Goal: Task Accomplishment & Management: Manage account settings

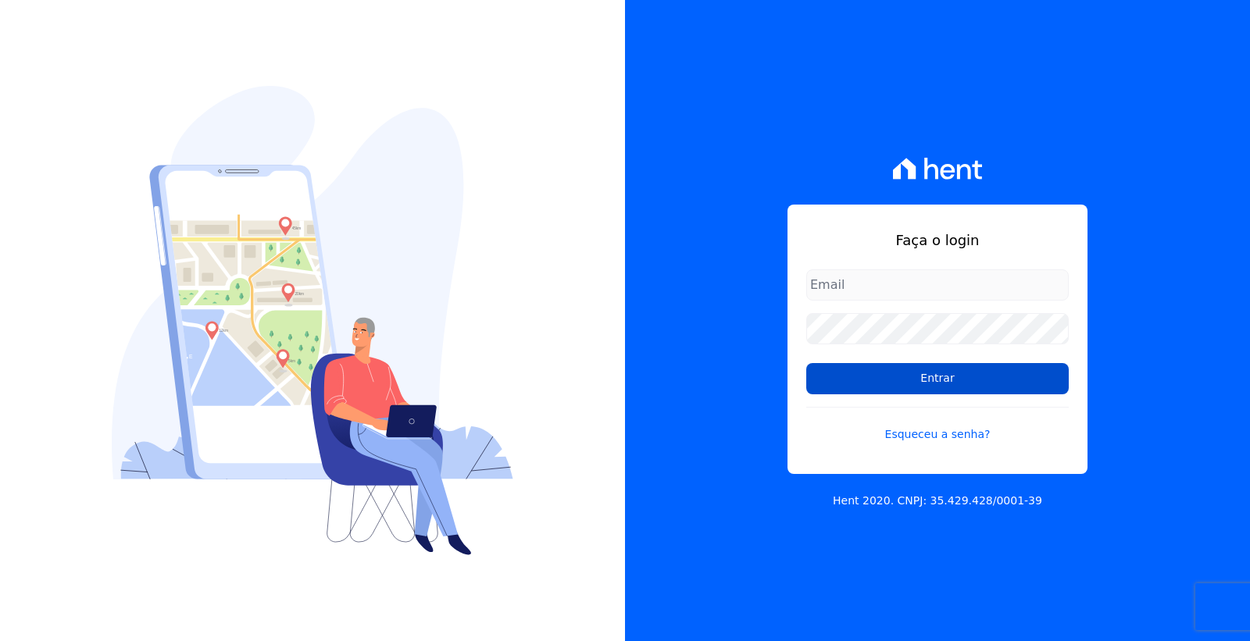
type input "cobranca@loulycaixe.com.br"
click at [981, 378] on input "Entrar" at bounding box center [937, 378] width 262 height 31
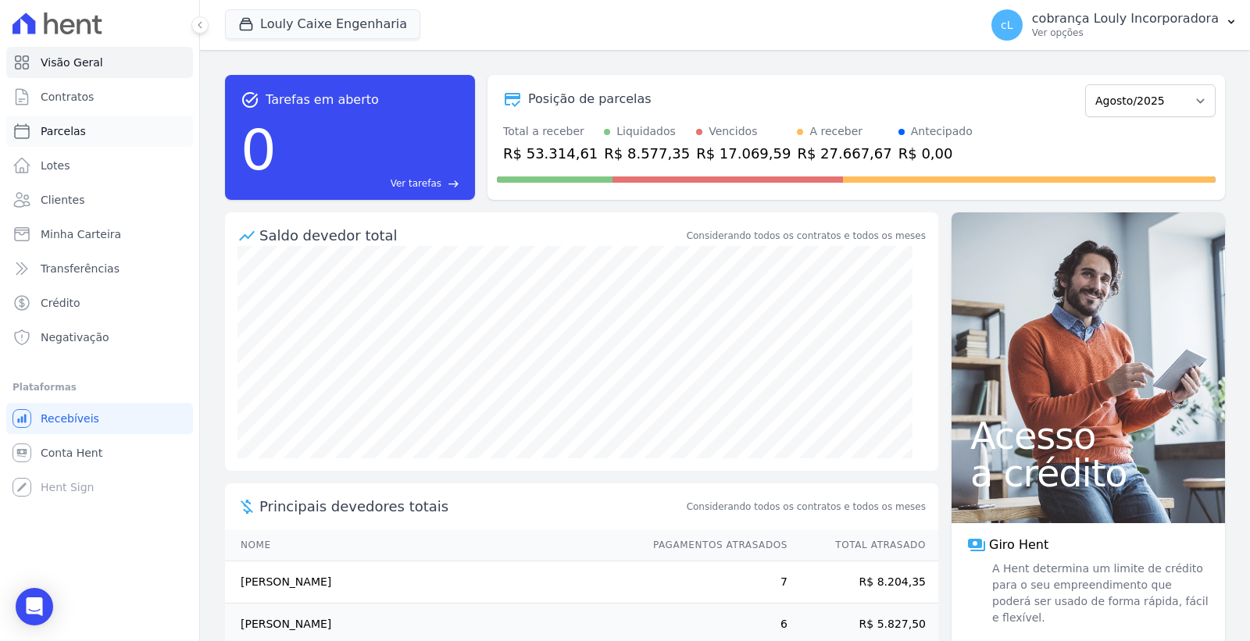
click at [84, 134] on link "Parcelas" at bounding box center [99, 131] width 187 height 31
select select
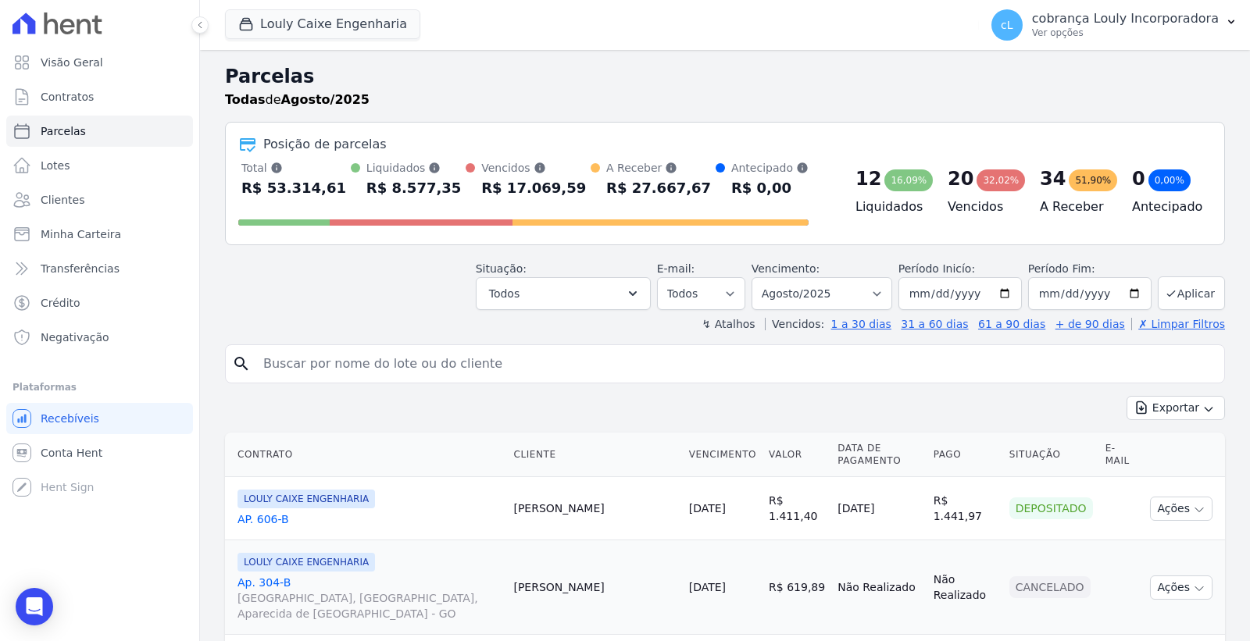
click at [381, 370] on input "search" at bounding box center [736, 363] width 964 height 31
paste input "RHAYANNE CRISTINA SILVA GAMA"
type input "RHAYANNE CRISTINA SILVA GAMA"
select select
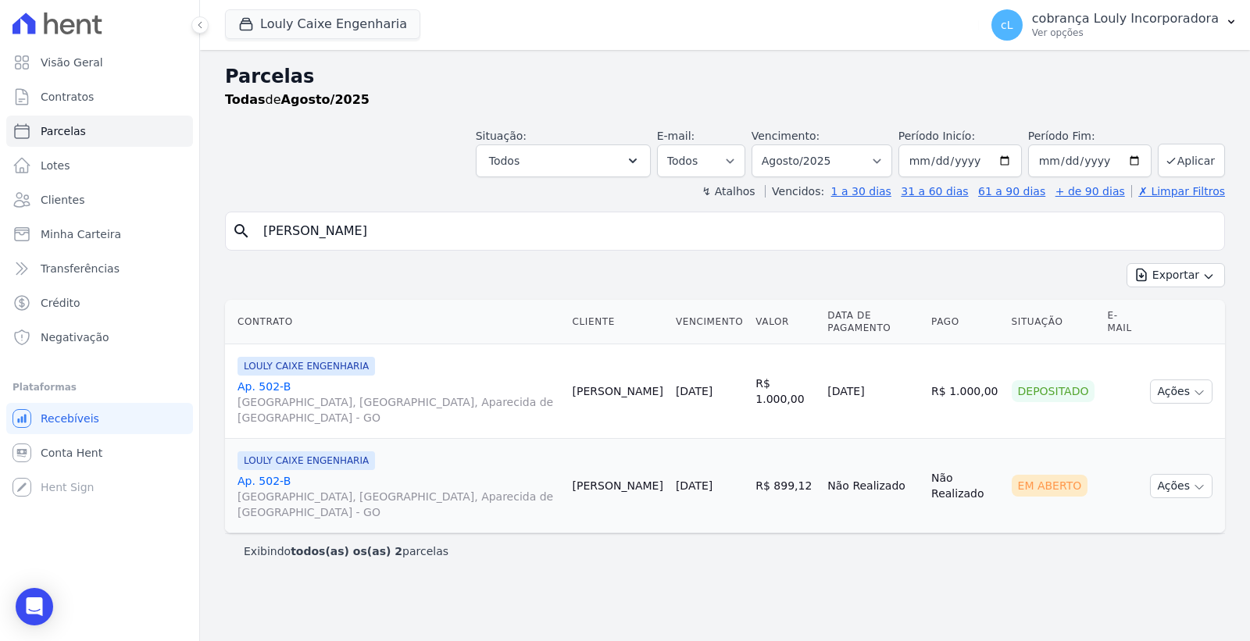
drag, startPoint x: 485, startPoint y: 225, endPoint x: 512, endPoint y: 233, distance: 27.7
click at [487, 227] on input "RHAYANNE CRISTINA SILVA GAMA" at bounding box center [736, 231] width 964 height 31
drag, startPoint x: 512, startPoint y: 233, endPoint x: 114, endPoint y: 239, distance: 398.4
click at [114, 239] on div "Visão Geral Contratos Parcelas Lotes Clientes Minha Carteira Transferências Cré…" at bounding box center [625, 320] width 1250 height 641
paste input "NAYARA DE [PERSON_NAME]"
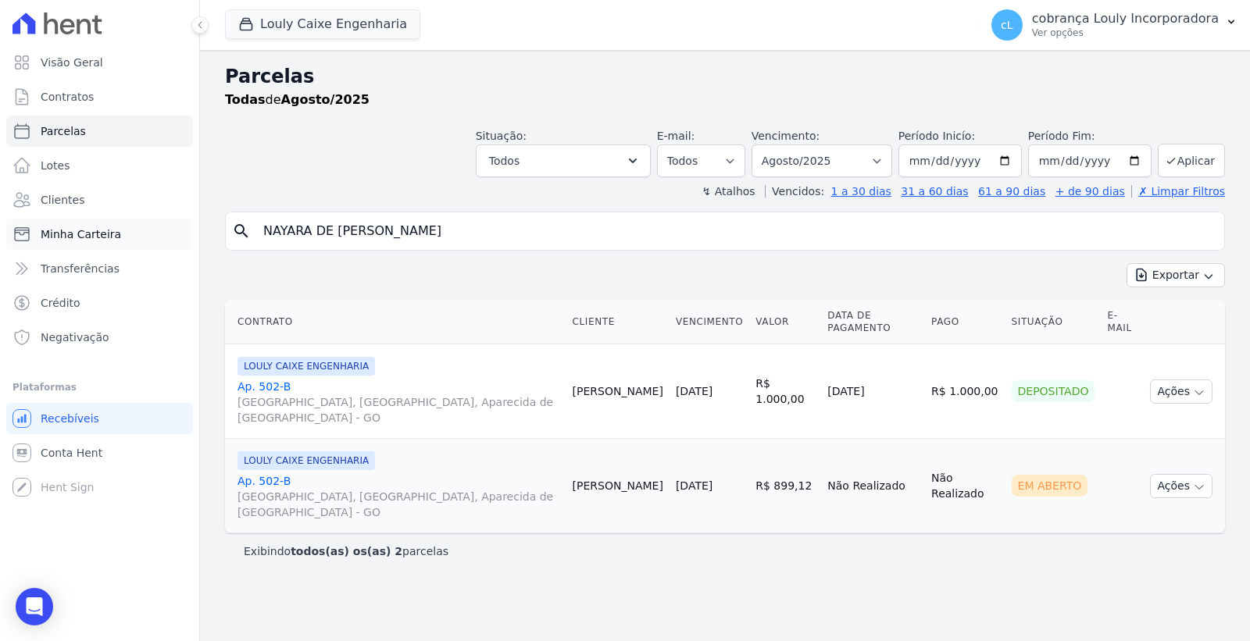
type input "NAYARA DE [PERSON_NAME]"
select select
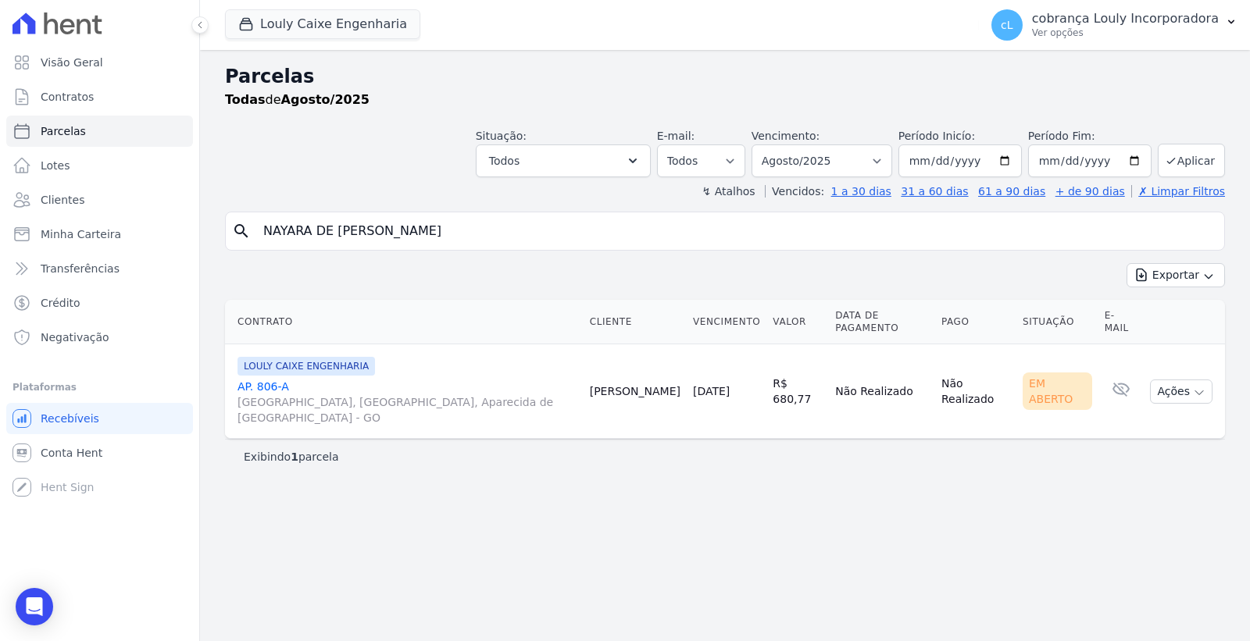
click at [277, 379] on link "AP. 806-A [GEOGRAPHIC_DATA], [GEOGRAPHIC_DATA], Aparecida de [GEOGRAPHIC_DATA]" at bounding box center [407, 402] width 340 height 47
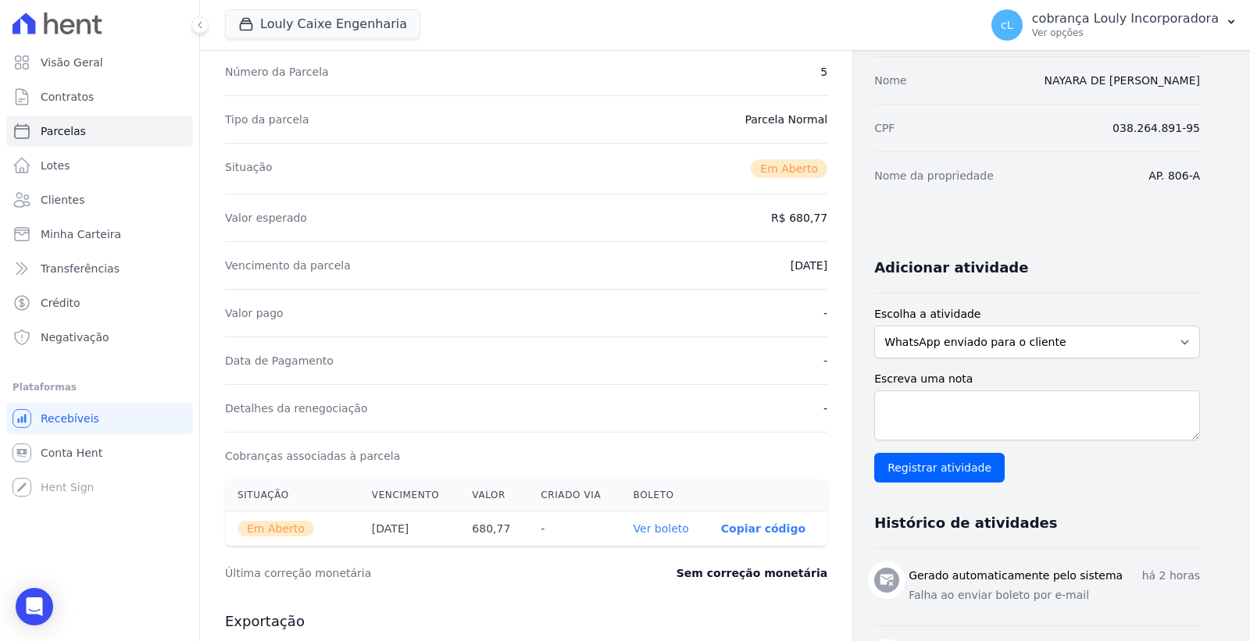
scroll to position [260, 0]
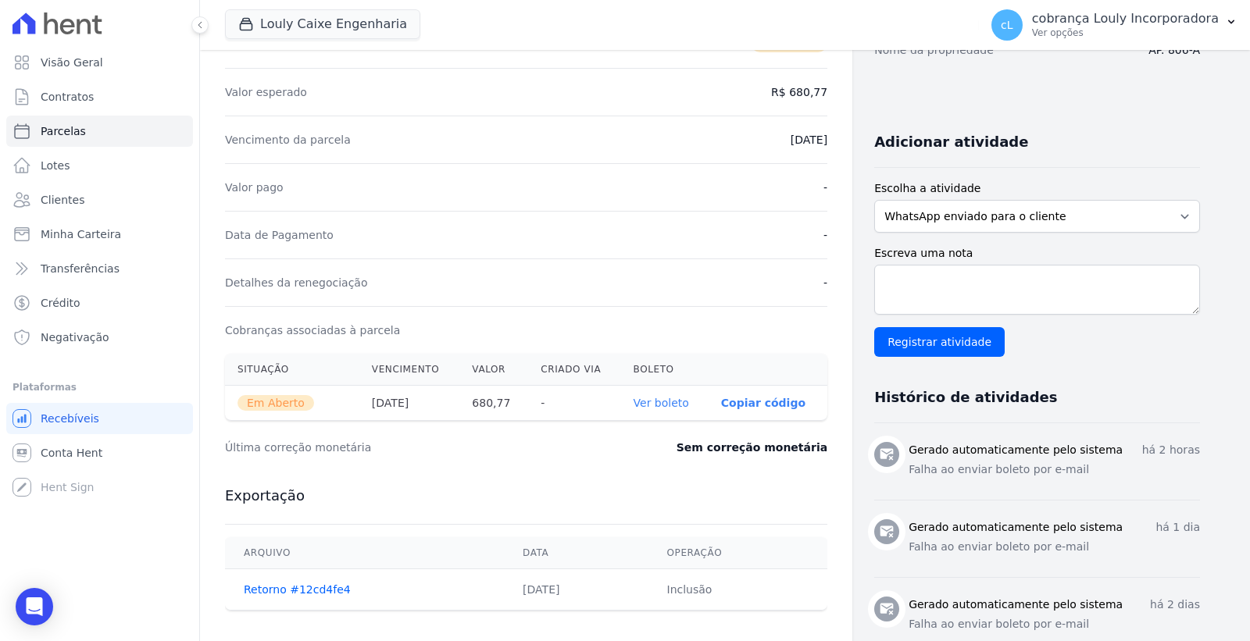
click at [673, 406] on link "Ver boleto" at bounding box center [660, 403] width 55 height 12
select select
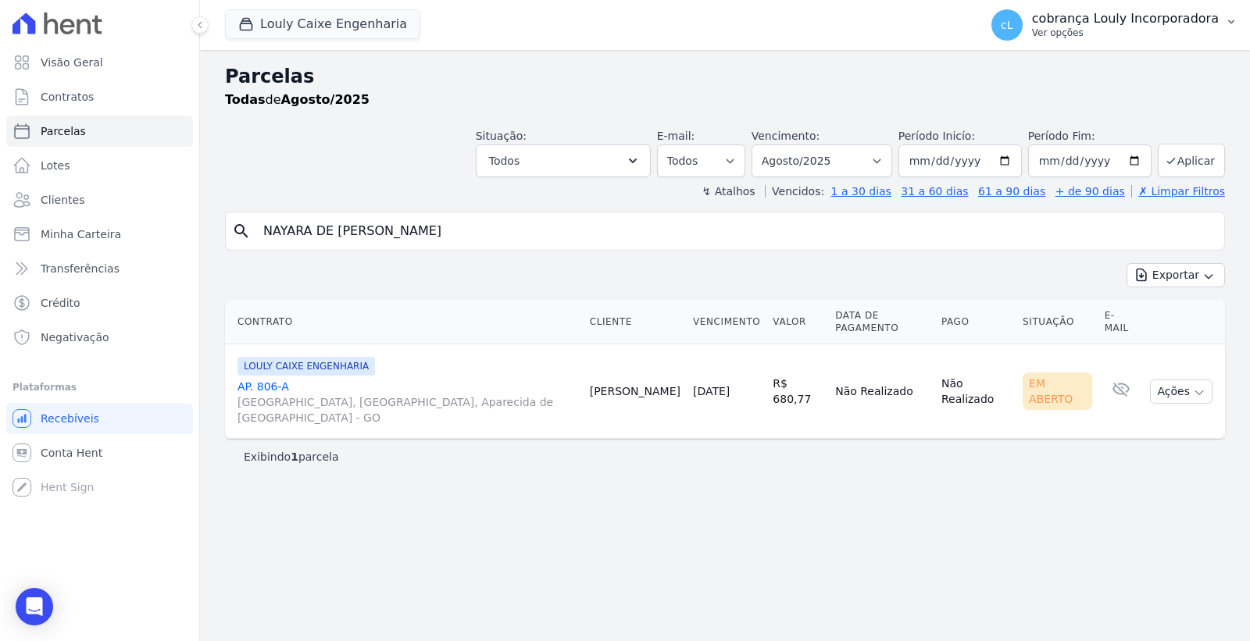
click at [1098, 24] on p "cobrança Louly Incorporadora" at bounding box center [1125, 19] width 187 height 16
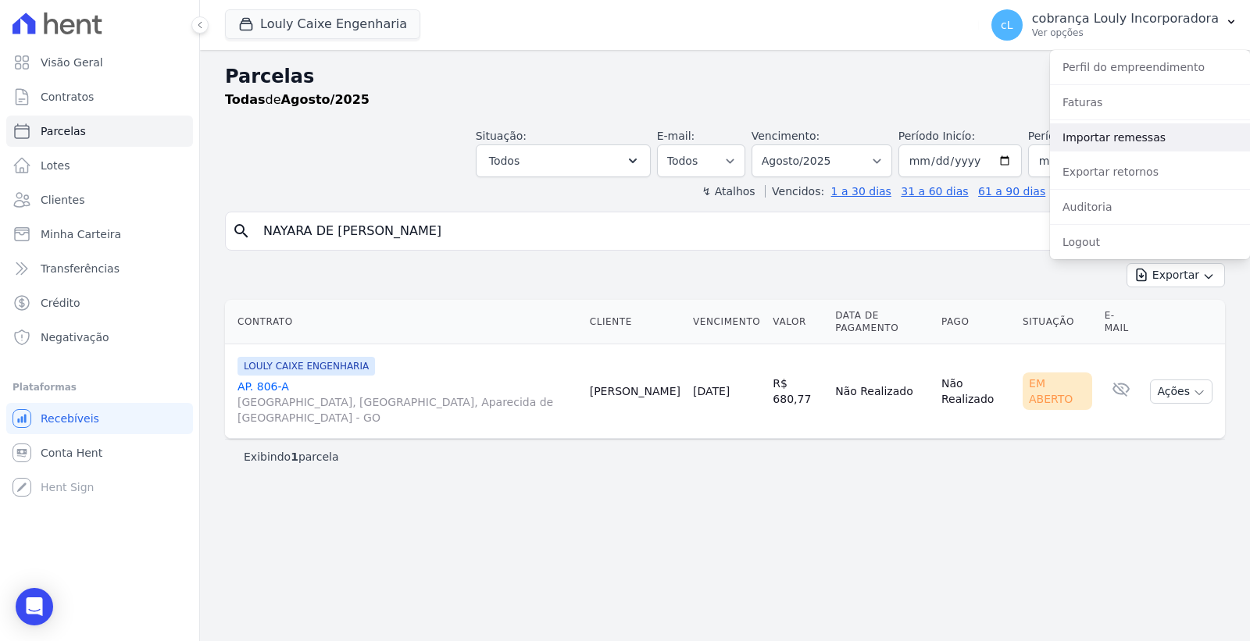
click at [1129, 134] on link "Importar remessas" at bounding box center [1150, 137] width 200 height 28
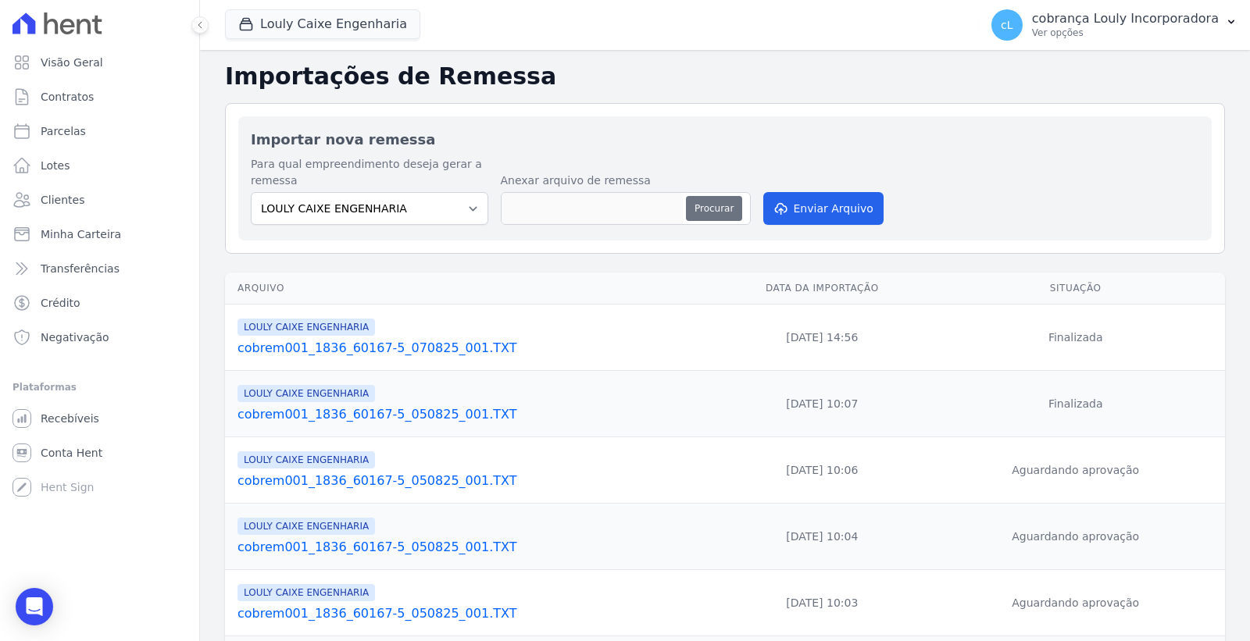
click at [712, 206] on button "Procurar" at bounding box center [714, 208] width 56 height 25
type input "cobrem001_1836_60167-5_110825_001.TXT"
click at [834, 204] on button "Enviar Arquivo" at bounding box center [823, 208] width 120 height 33
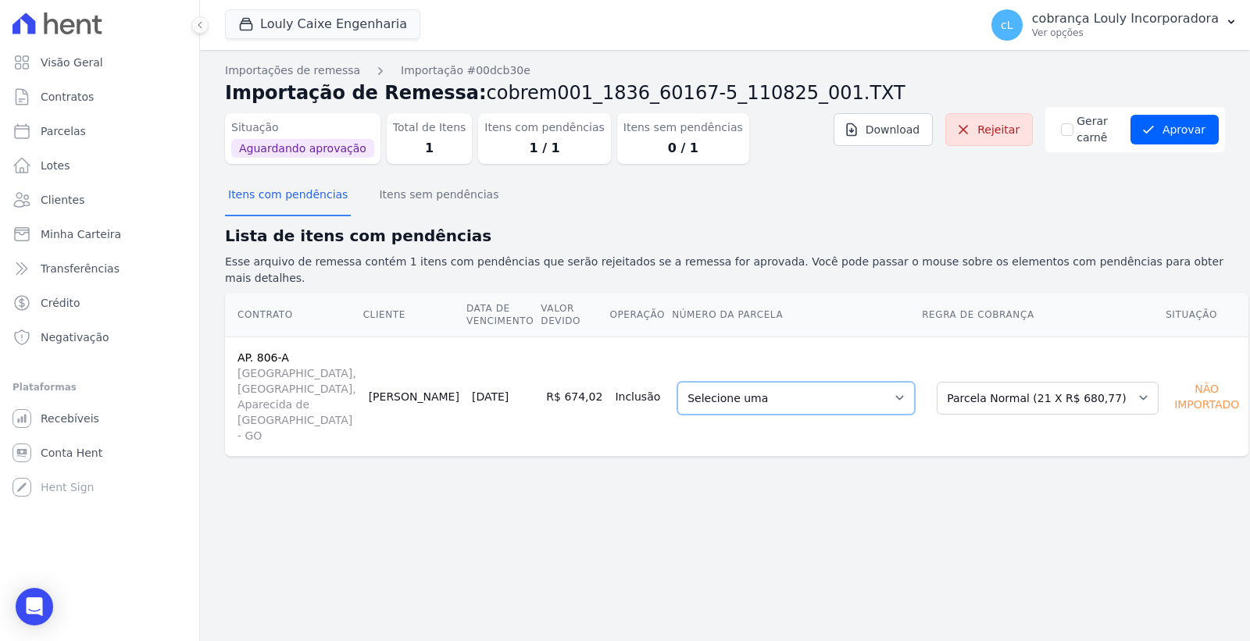
click at [894, 382] on select "Selecione uma 6 - 15/09/2025 - R$ 680,77 - Agendado 7 - 15/10/2025 - R$ 680,77 …" at bounding box center [795, 398] width 237 height 33
click at [931, 448] on div "Importações de remessa Importação #00dcb30e Importação de Remessa: cobrem001_18…" at bounding box center [725, 345] width 1050 height 591
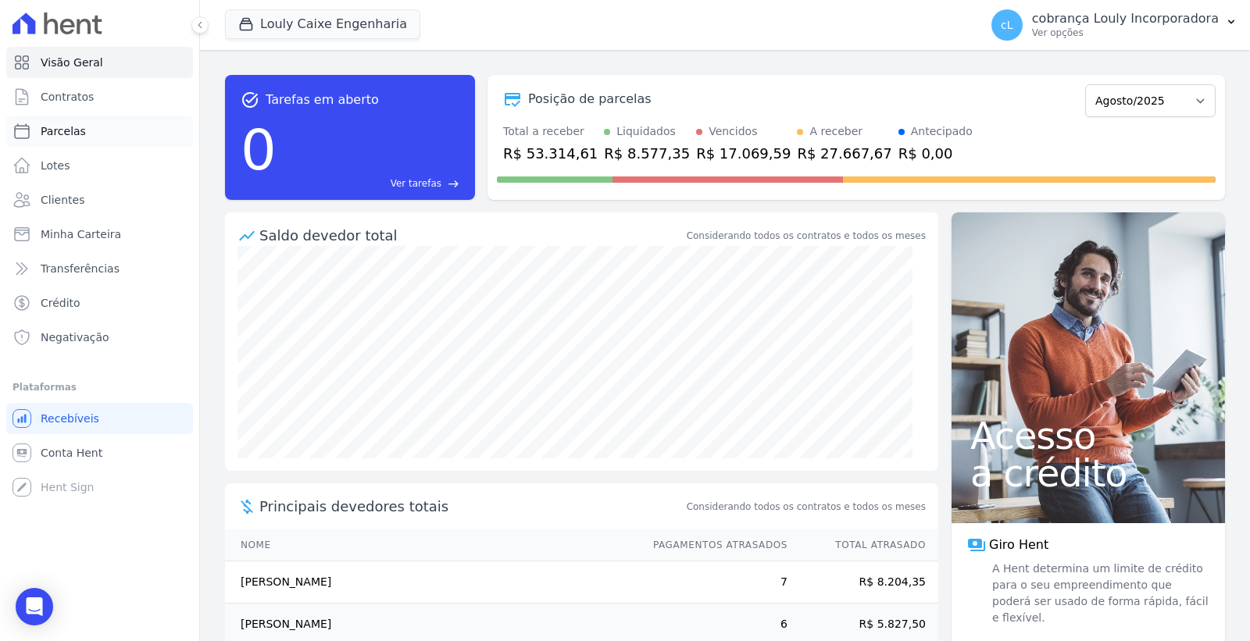
click at [71, 130] on span "Parcelas" at bounding box center [63, 131] width 45 height 16
select select
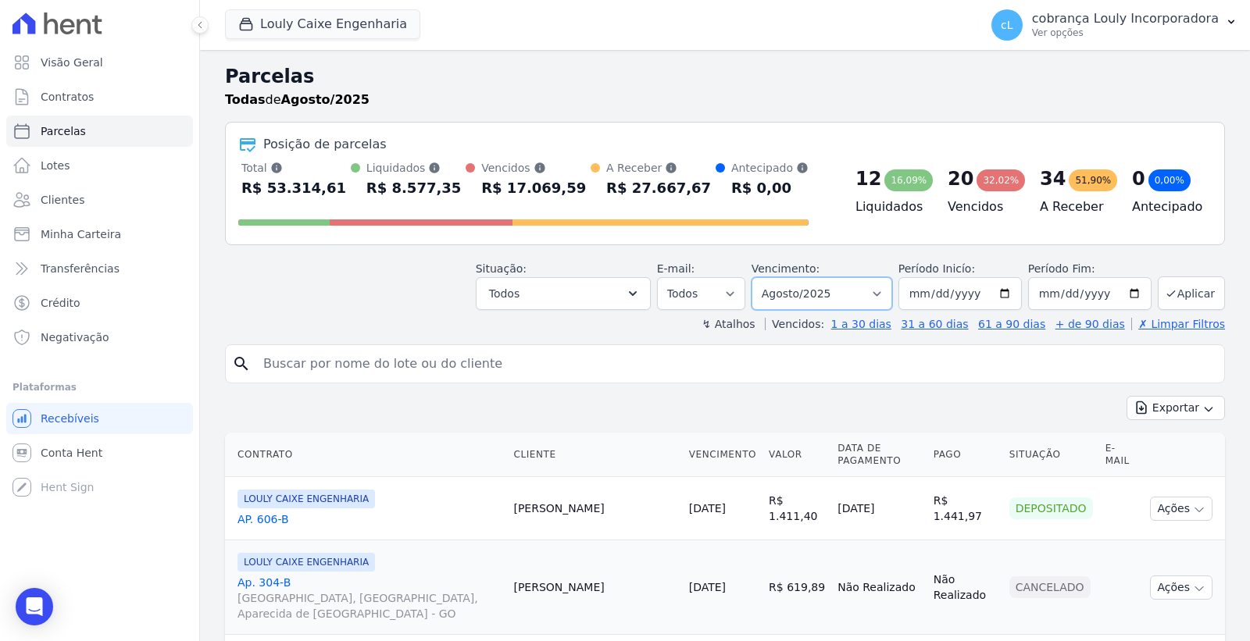
click at [822, 298] on select "Filtrar por período ──────── Todos os meses Setembro/2024 Outubro/2024 Novembro…" at bounding box center [821, 293] width 141 height 33
select select "07/2025"
click at [761, 277] on select "Filtrar por período ──────── Todos os meses Setembro/2024 Outubro/2024 Novembro…" at bounding box center [821, 293] width 141 height 33
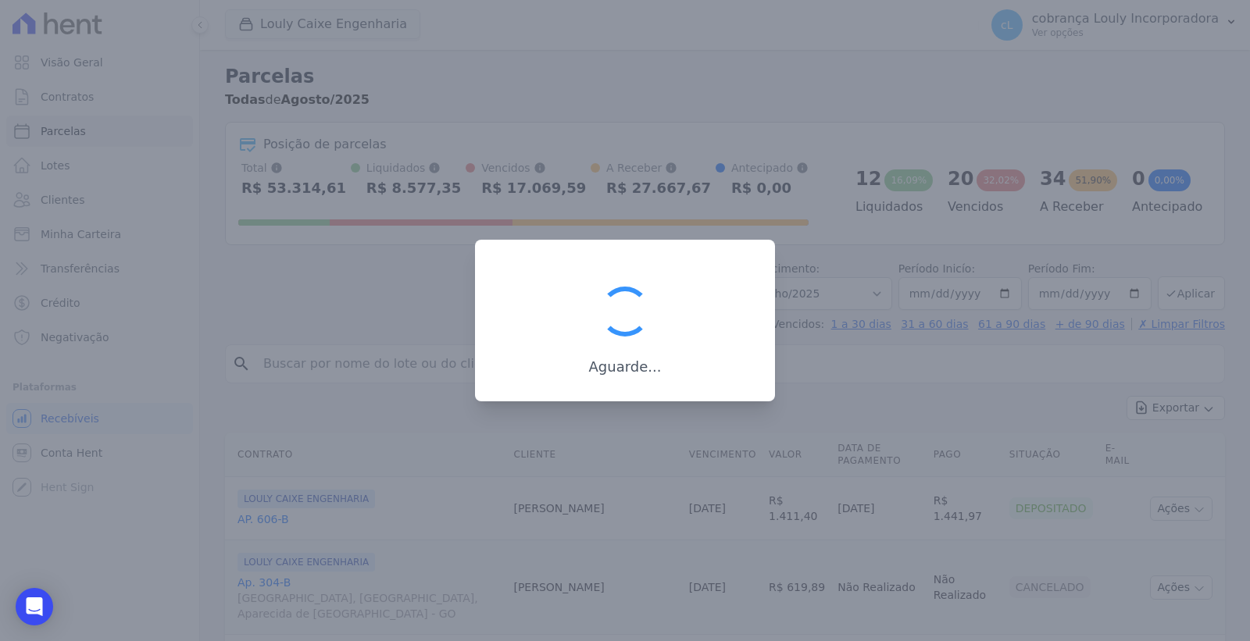
click at [387, 370] on div at bounding box center [625, 320] width 1250 height 641
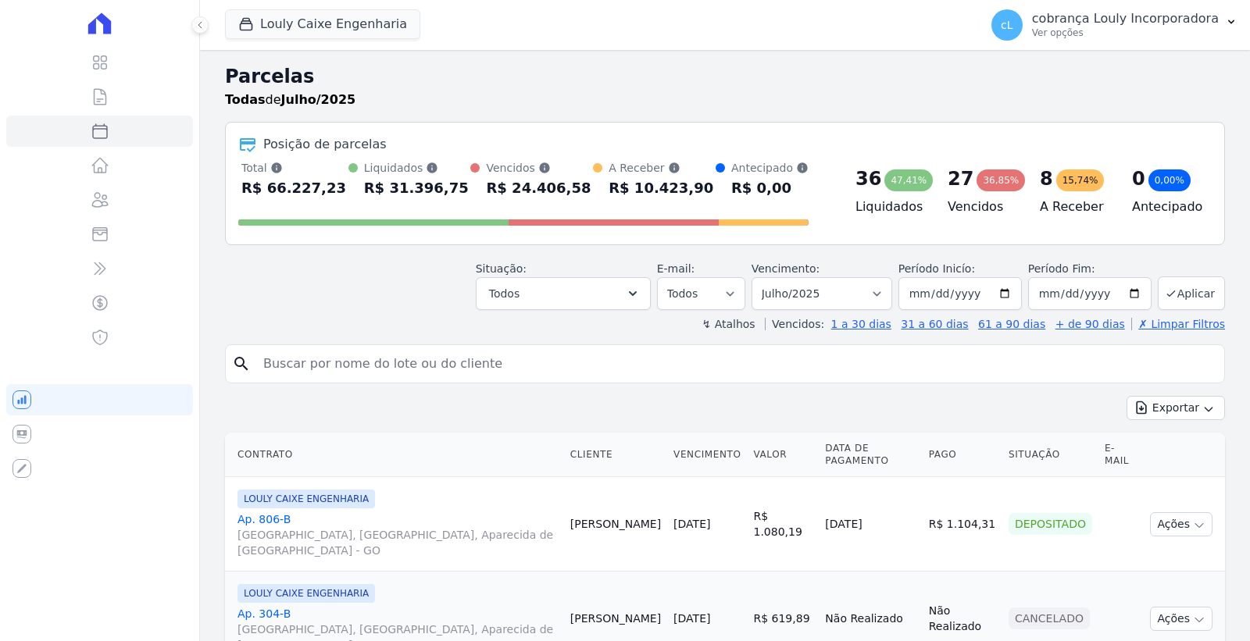
select select
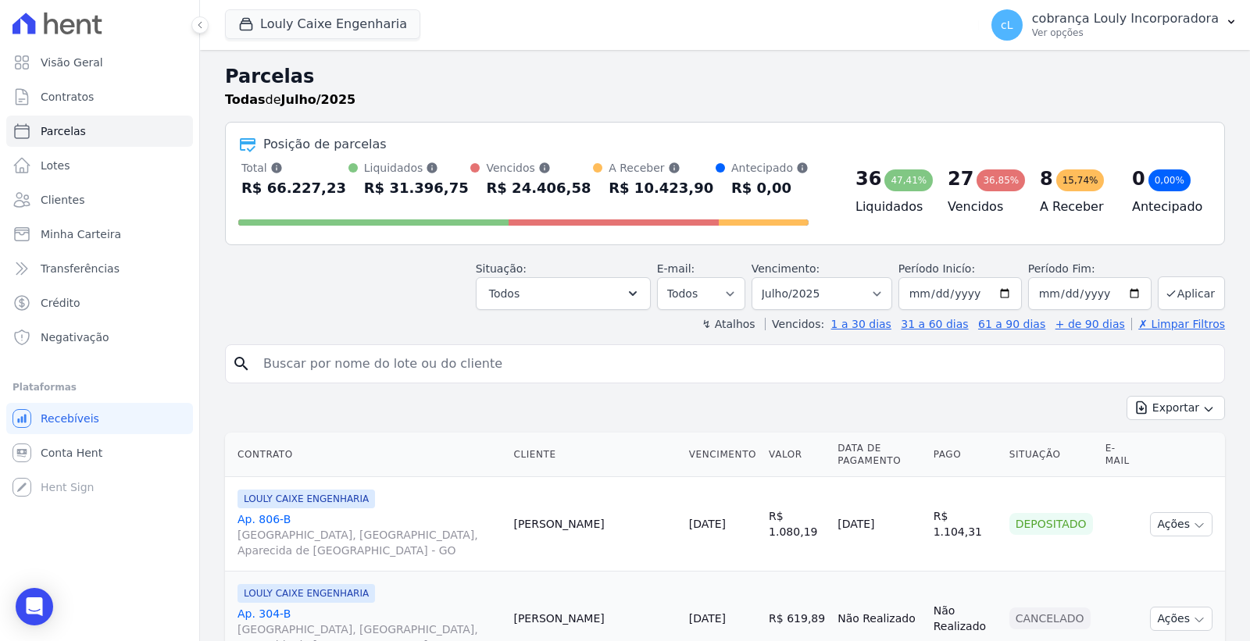
click at [351, 371] on input "search" at bounding box center [736, 363] width 964 height 31
paste input "NAYARA DE [PERSON_NAME]"
type input "NAYARA DE [PERSON_NAME]"
select select
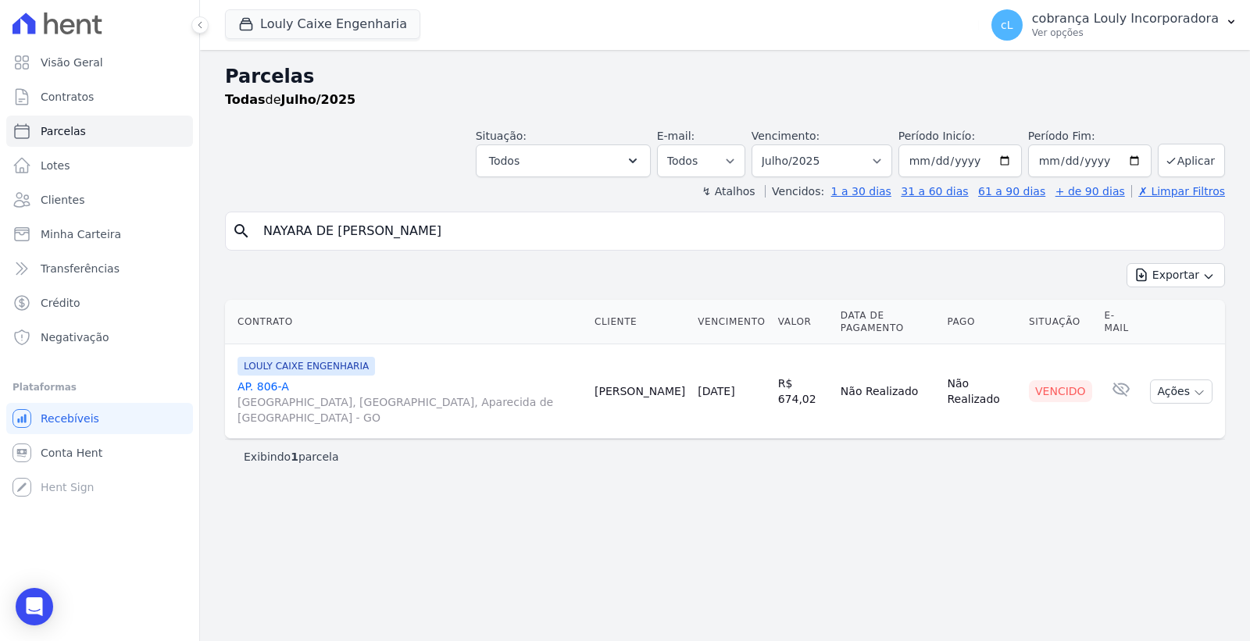
click at [267, 379] on link "AP. 806-A [GEOGRAPHIC_DATA], [GEOGRAPHIC_DATA], Aparecida de [GEOGRAPHIC_DATA]" at bounding box center [409, 402] width 344 height 47
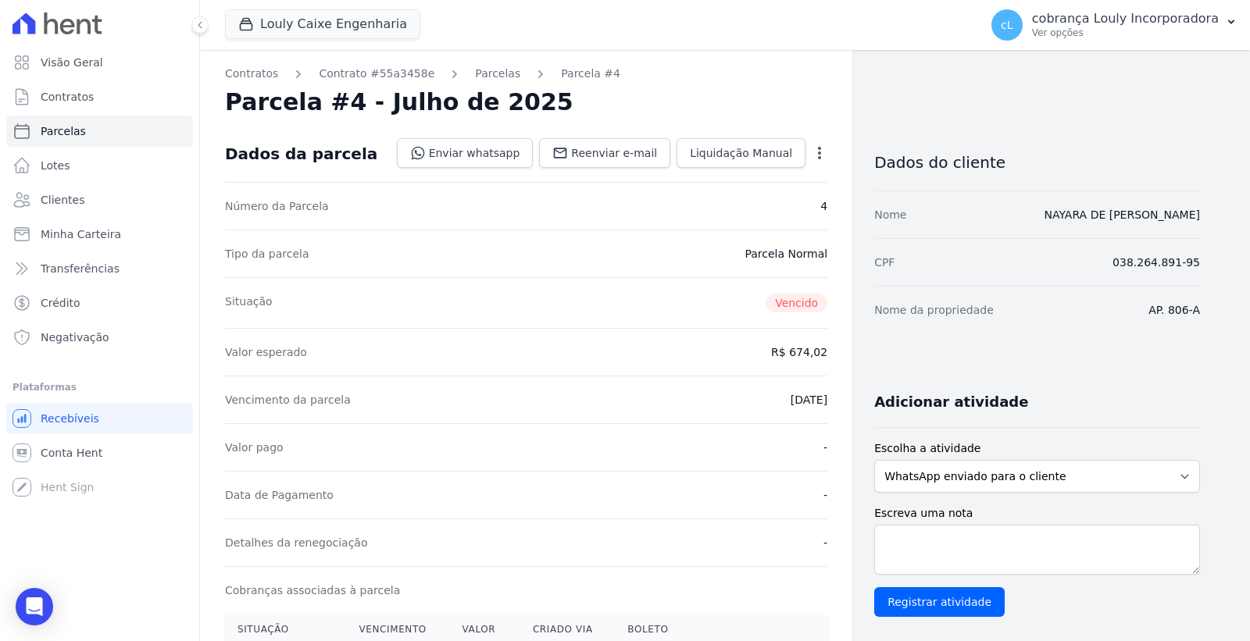
click at [820, 152] on icon "button" at bounding box center [819, 153] width 3 height 12
click at [744, 197] on link "Cancelar Cobrança" at bounding box center [751, 202] width 137 height 28
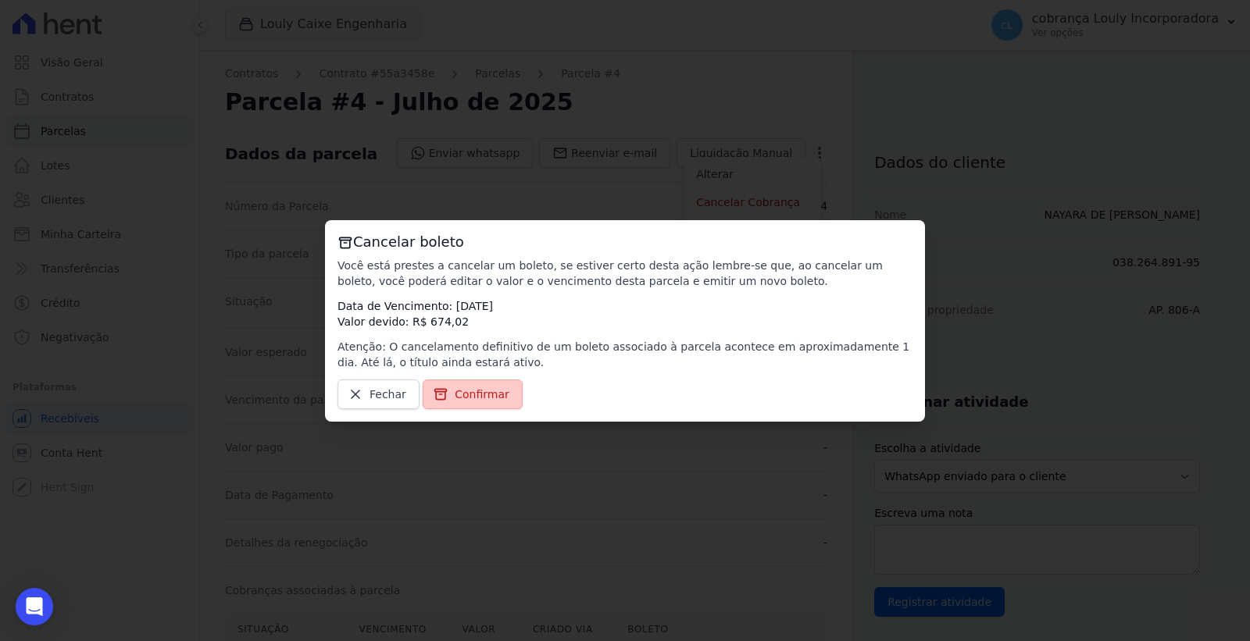
click at [487, 389] on span "Confirmar" at bounding box center [482, 395] width 55 height 16
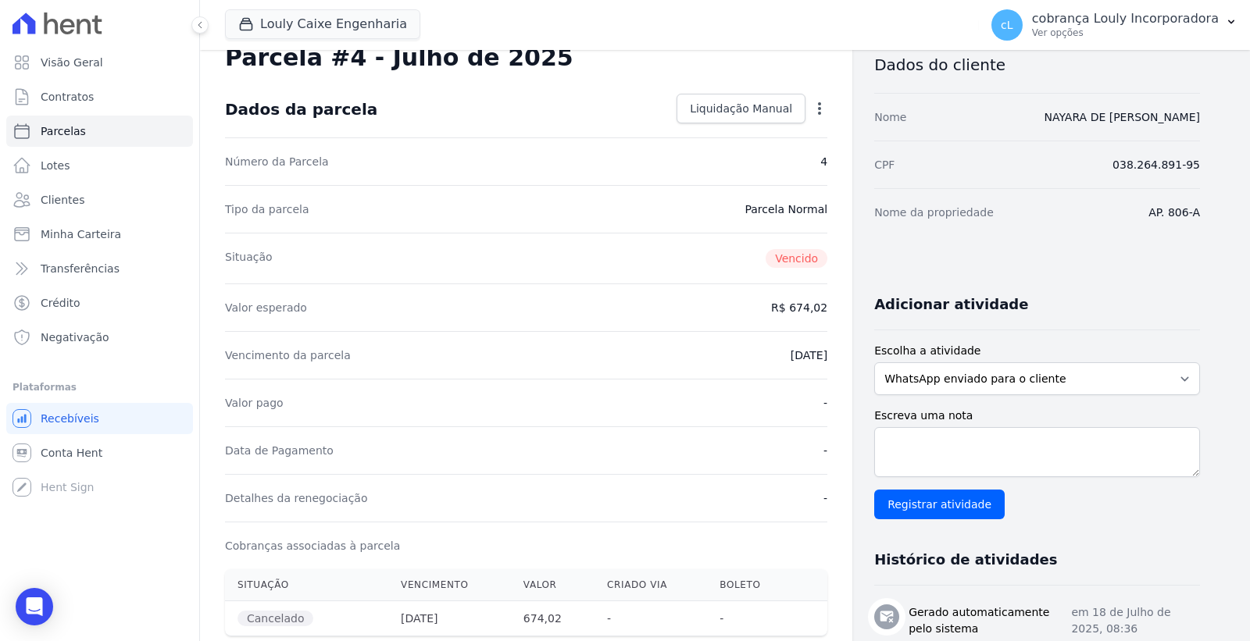
scroll to position [434, 0]
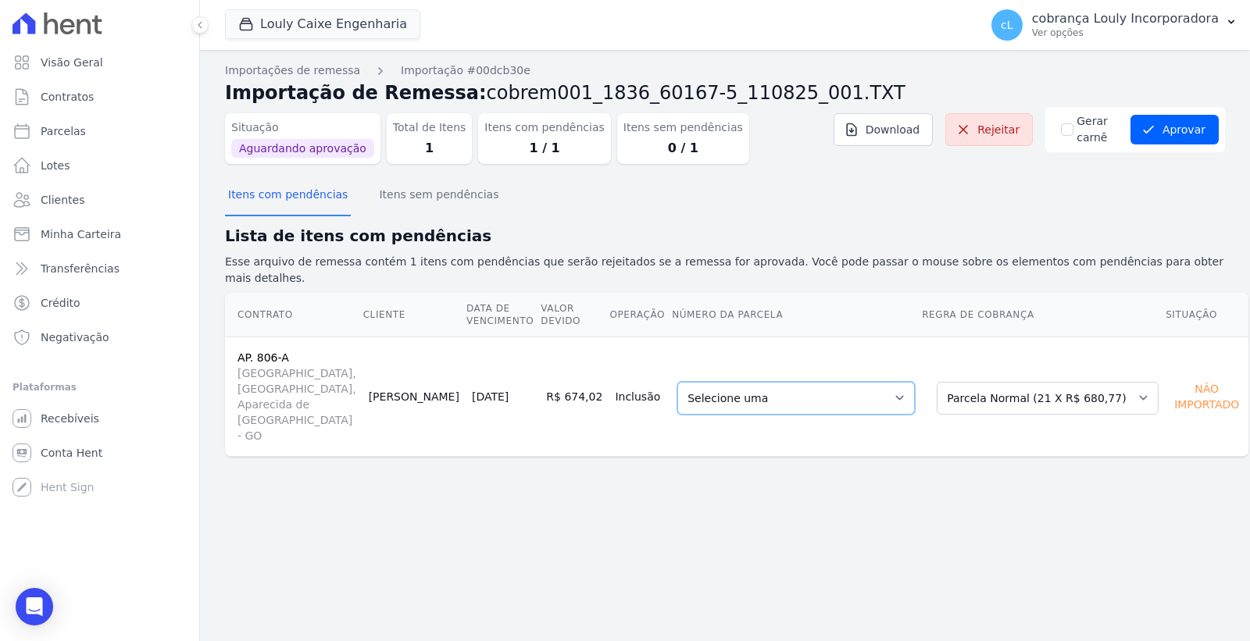
click at [861, 382] on select "Selecione uma 4 - [DATE] - R$ 674,02 - Vencido 6 - [DATE] - R$ 680,77 - Agendad…" at bounding box center [795, 398] width 237 height 33
click at [797, 461] on div "Importações de remessa Importação #00dcb30e Importação de Remessa: cobrem001_18…" at bounding box center [725, 345] width 1050 height 591
click at [1024, 382] on select "Selecione uma Nova Parcela Avulsa Parcela Avulsa Existente Parcela Normal (21 X…" at bounding box center [1048, 398] width 222 height 33
click at [937, 382] on select "Selecione uma Nova Parcela Avulsa Parcela Avulsa Existente Parcela Normal (21 X…" at bounding box center [1048, 398] width 222 height 33
click at [881, 523] on div "Importações de remessa Importação #00dcb30e Importação de Remessa: cobrem001_18…" at bounding box center [725, 345] width 1050 height 591
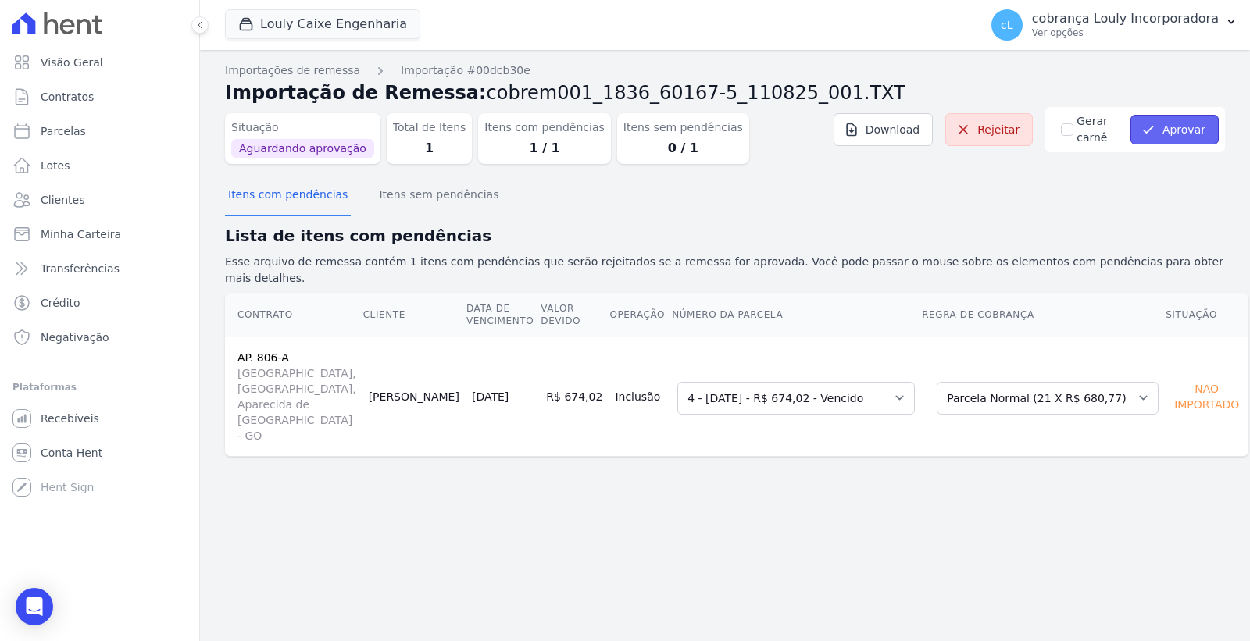
click at [1174, 134] on button "Aprovar" at bounding box center [1174, 130] width 88 height 30
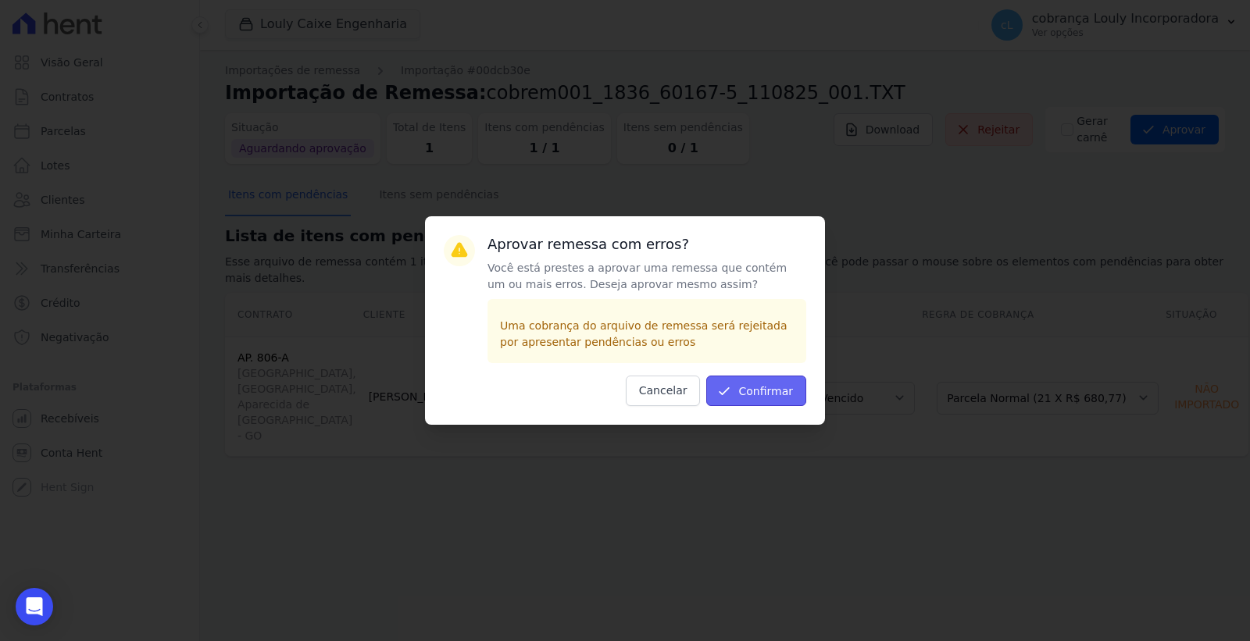
click at [774, 391] on button "Confirmar" at bounding box center [756, 391] width 100 height 30
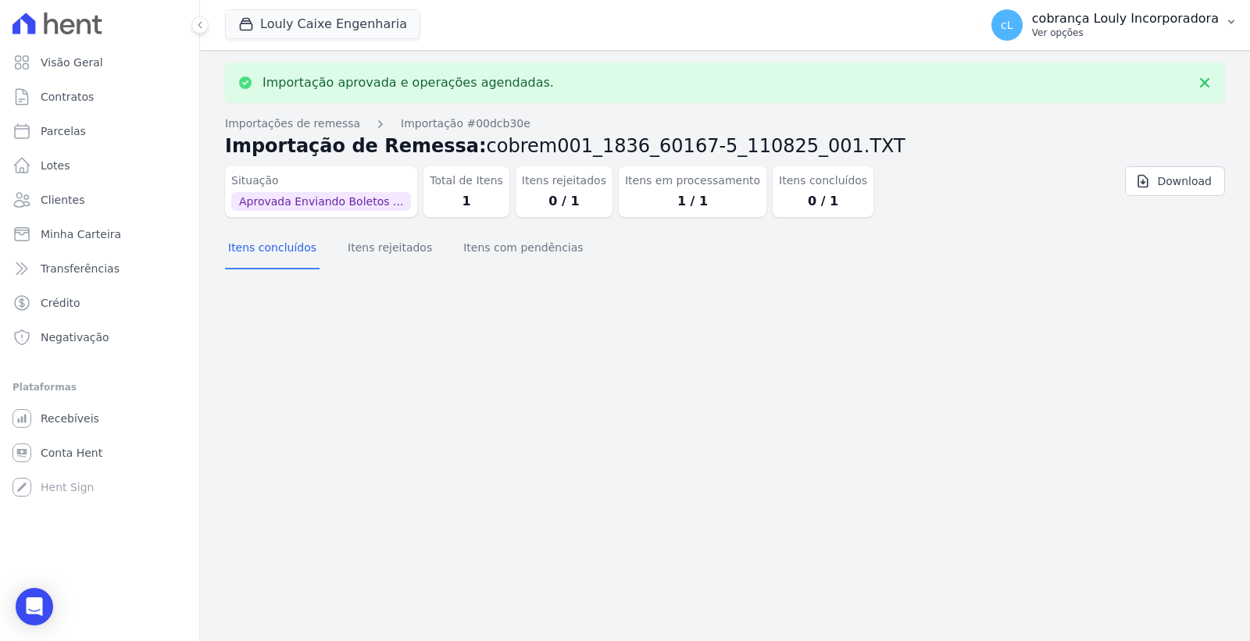
click at [1165, 22] on p "cobrança Louly Incorporadora" at bounding box center [1125, 19] width 187 height 16
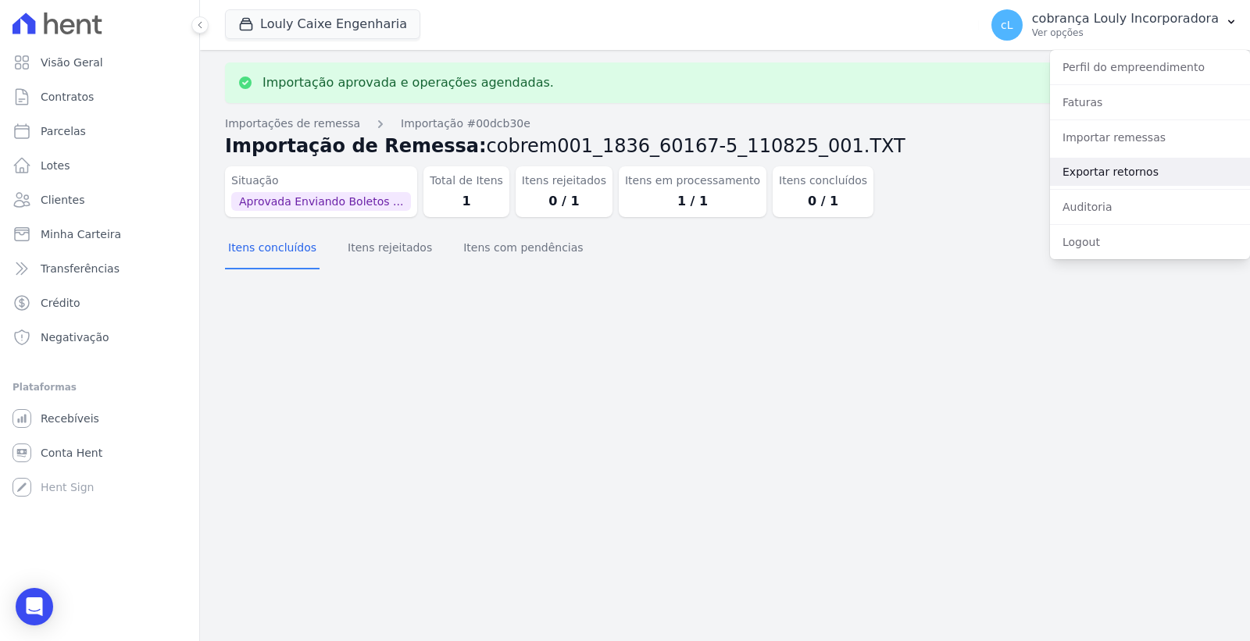
click at [1136, 170] on link "Exportar retornos" at bounding box center [1150, 172] width 200 height 28
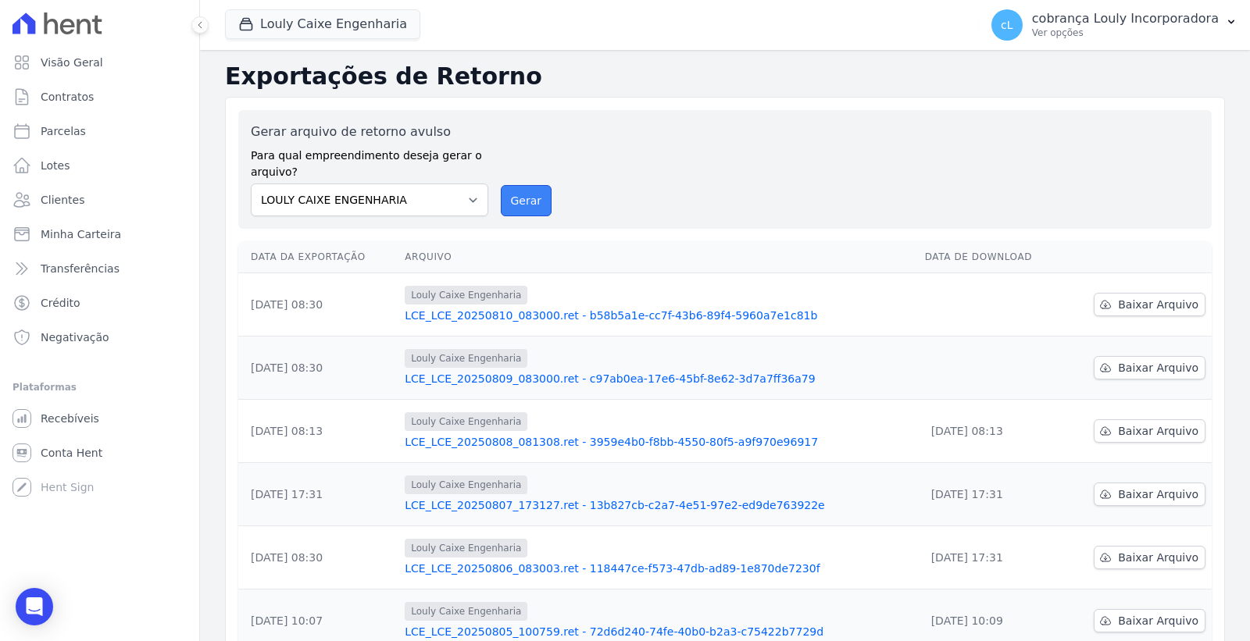
click at [528, 204] on button "Gerar" at bounding box center [527, 200] width 52 height 31
click at [1128, 303] on span "Baixar Arquivo" at bounding box center [1158, 305] width 80 height 16
click at [71, 127] on span "Parcelas" at bounding box center [63, 131] width 45 height 16
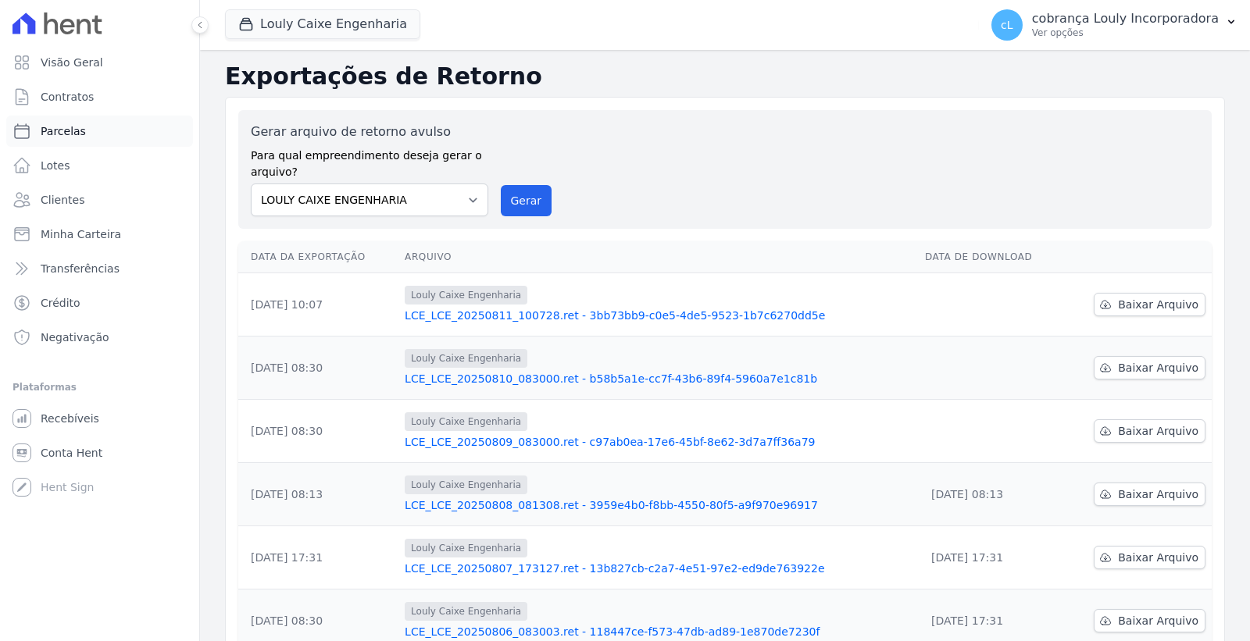
select select
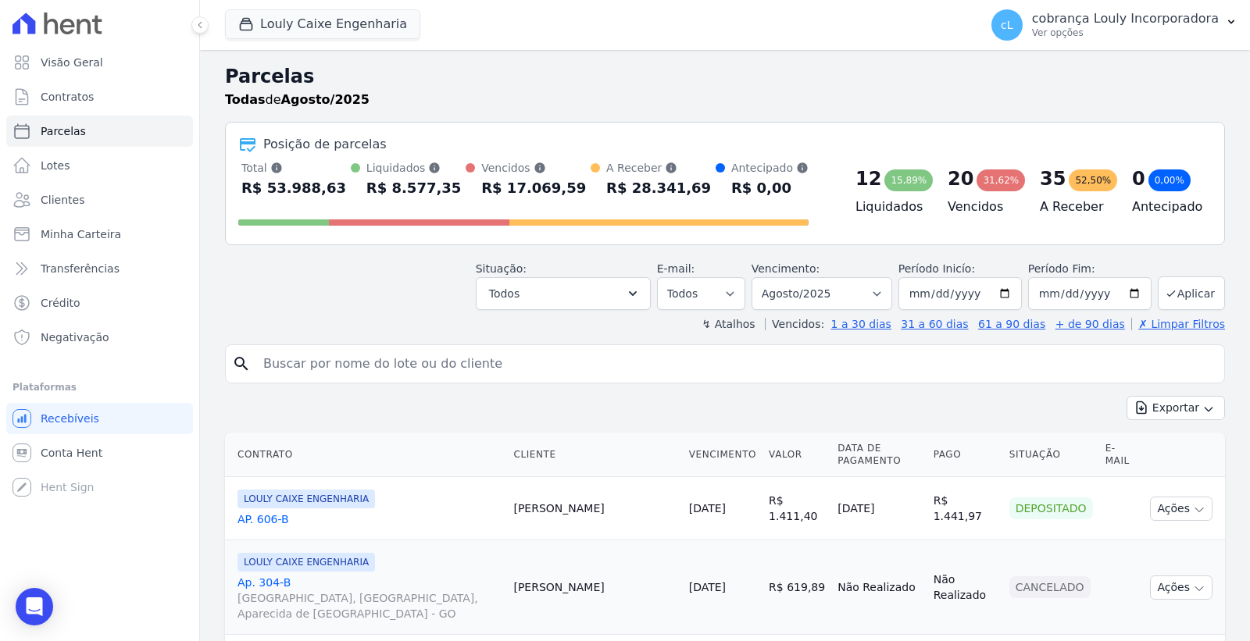
click at [488, 369] on input "search" at bounding box center [736, 363] width 964 height 31
click at [461, 371] on input "search" at bounding box center [736, 363] width 964 height 31
paste input "NAYARA DE [PERSON_NAME]"
type input "NAYARA DE [PERSON_NAME]"
click at [816, 294] on select "Filtrar por período ──────── Todos os meses Setembro/2024 Outubro/2024 Novembro…" at bounding box center [821, 293] width 141 height 33
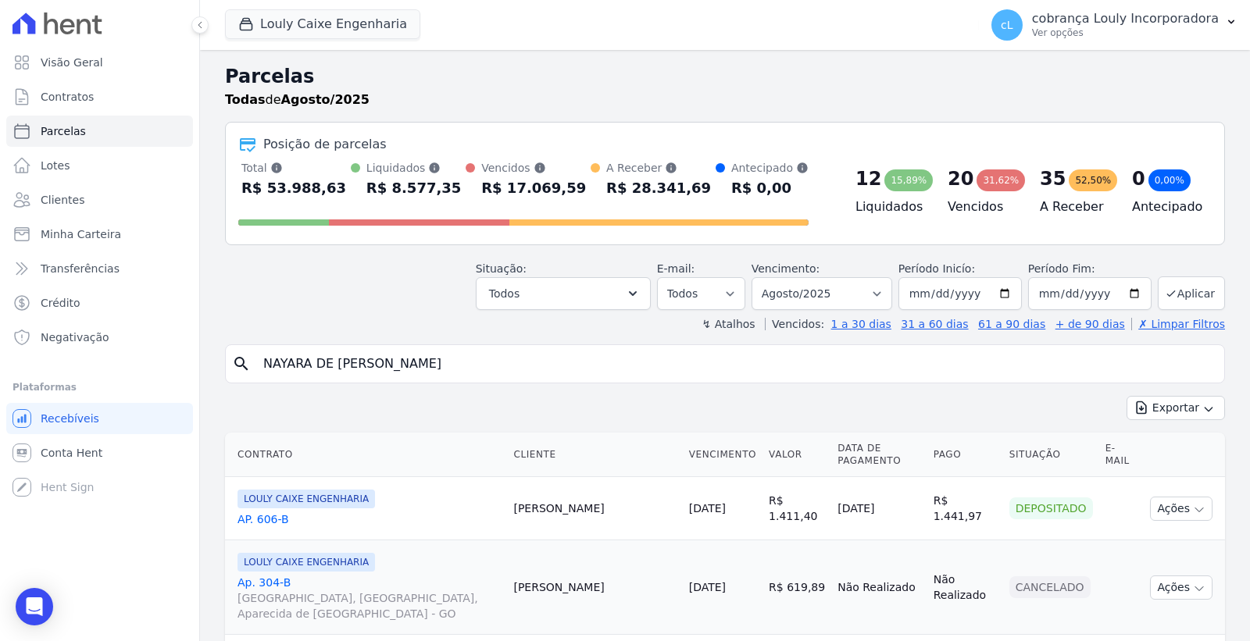
click at [583, 366] on input "NAYARA DE [PERSON_NAME]" at bounding box center [736, 363] width 964 height 31
select select
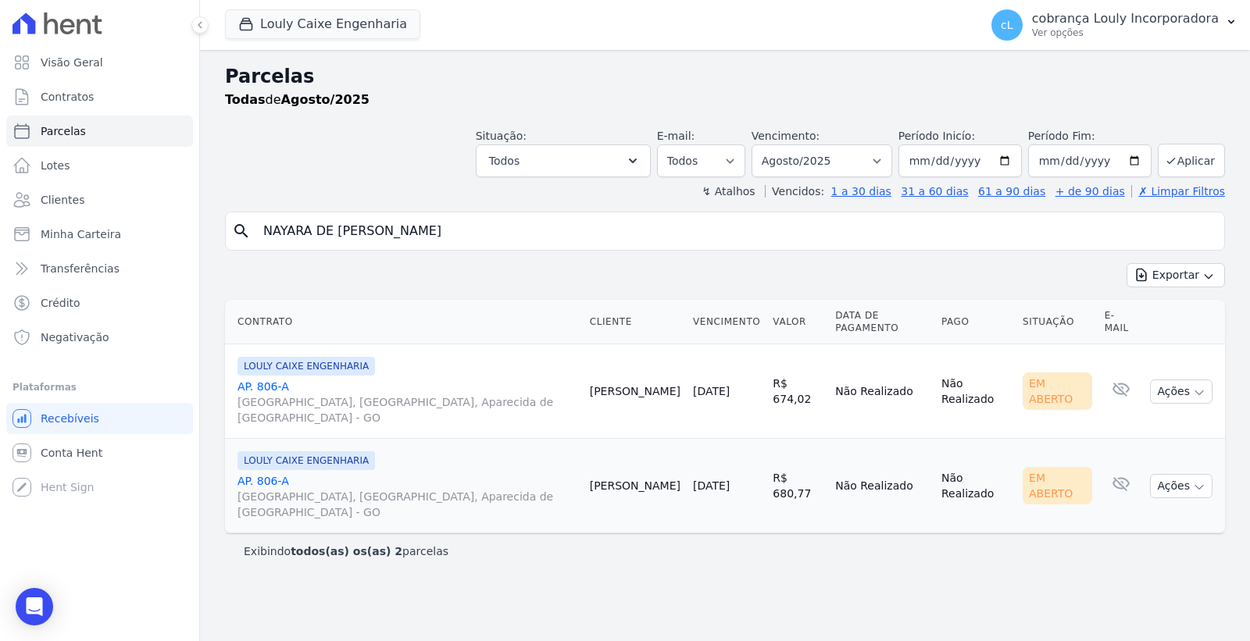
click at [262, 379] on link "AP. 806-A [GEOGRAPHIC_DATA], [GEOGRAPHIC_DATA], Aparecida de [GEOGRAPHIC_DATA]" at bounding box center [407, 402] width 340 height 47
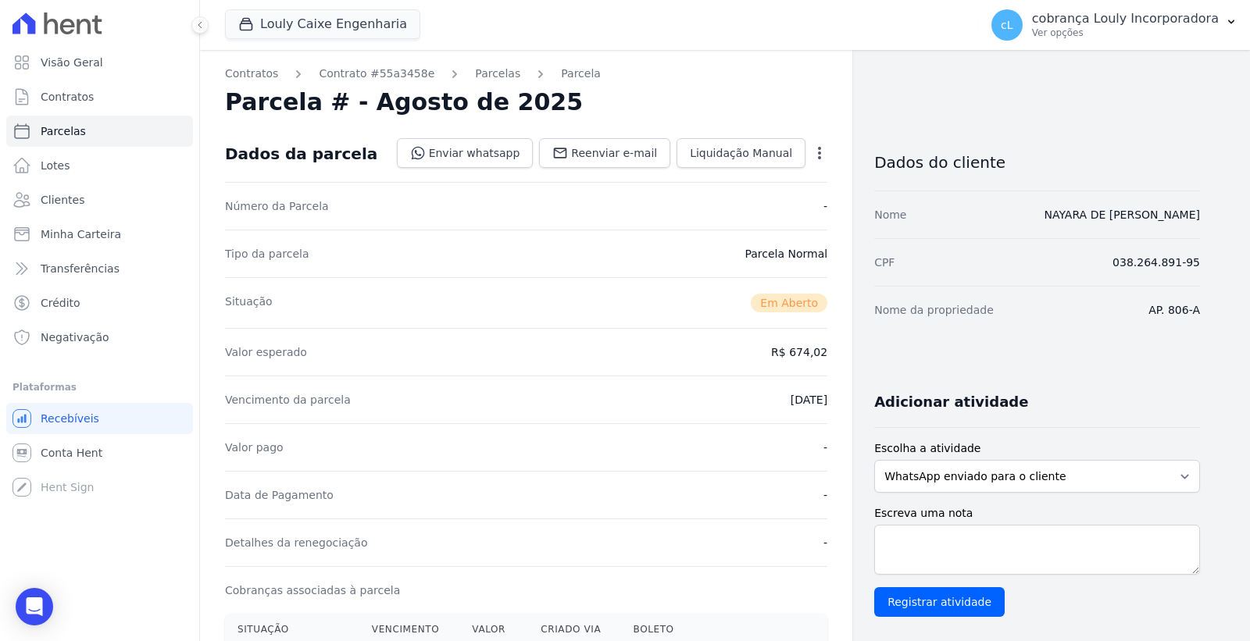
click at [815, 153] on icon "button" at bounding box center [820, 153] width 16 height 16
click at [657, 283] on div "Situação Em [GEOGRAPHIC_DATA]" at bounding box center [526, 302] width 602 height 51
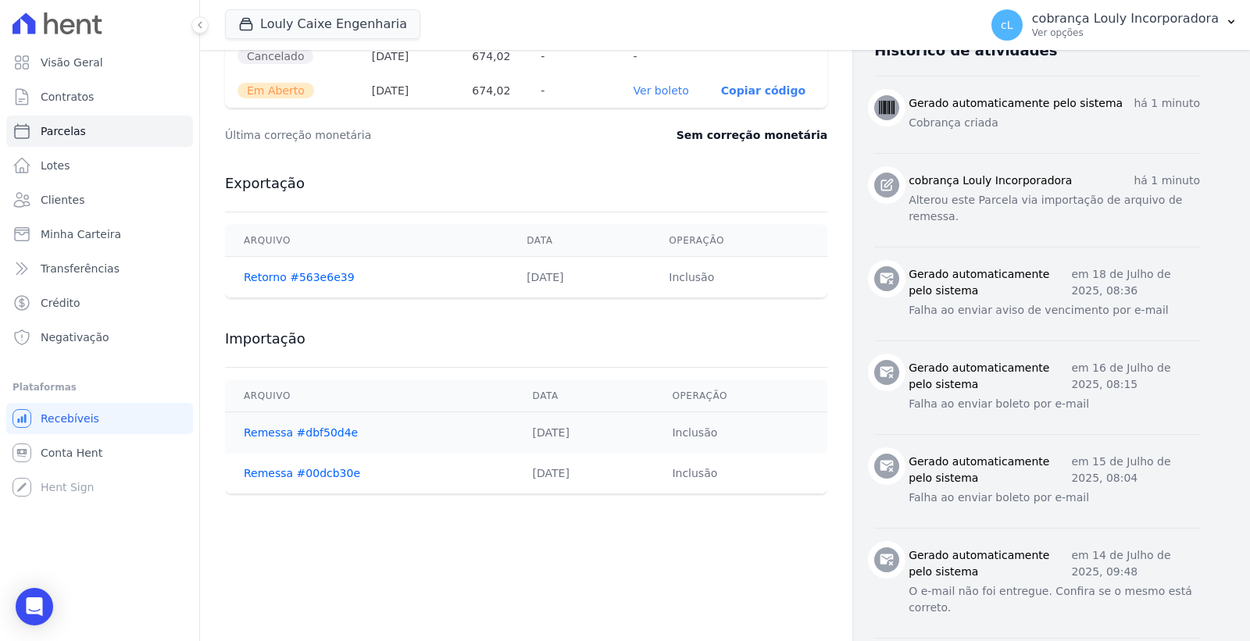
scroll to position [434, 0]
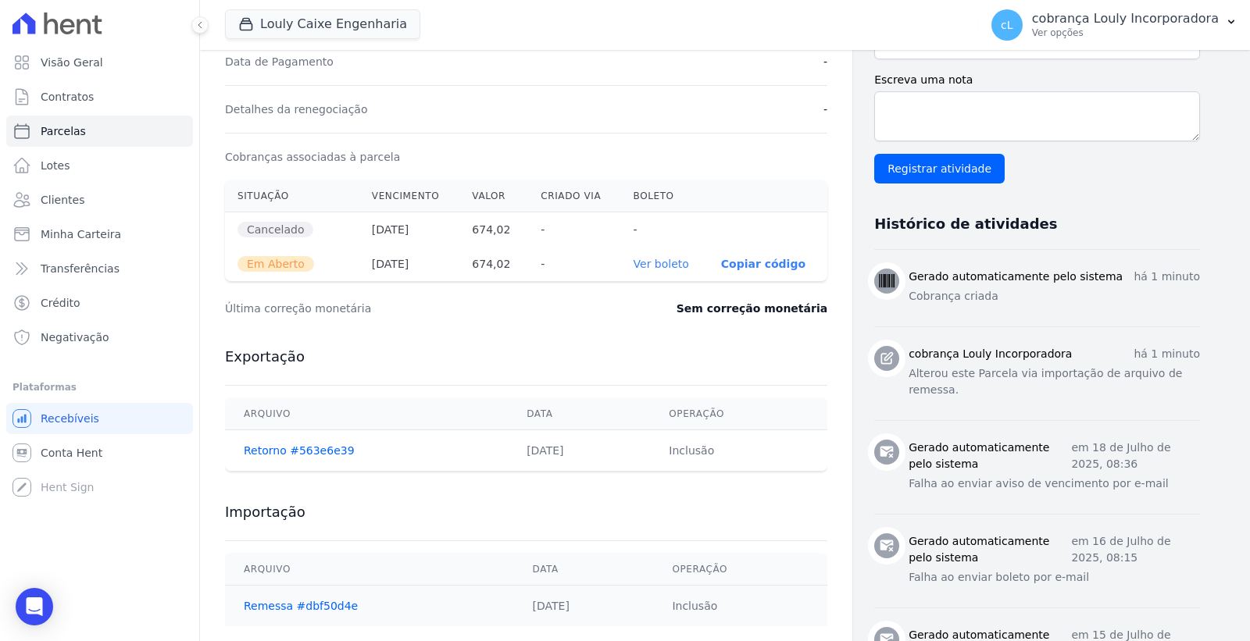
click at [666, 266] on link "Ver boleto" at bounding box center [660, 264] width 55 height 12
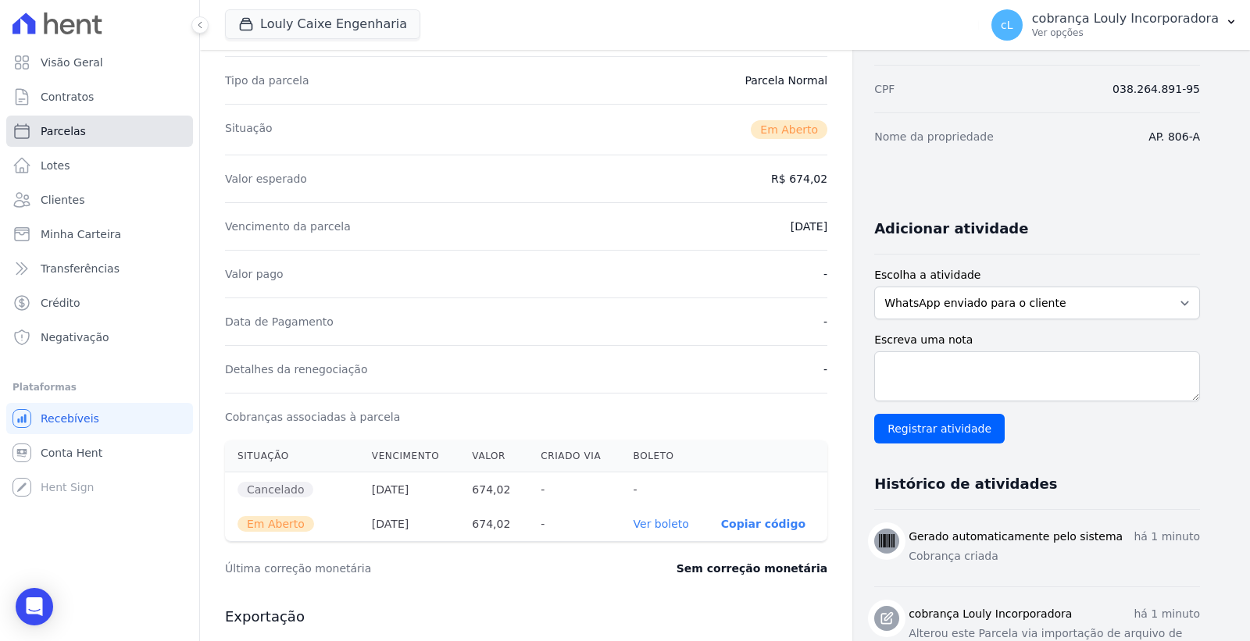
click at [70, 128] on span "Parcelas" at bounding box center [63, 131] width 45 height 16
select select
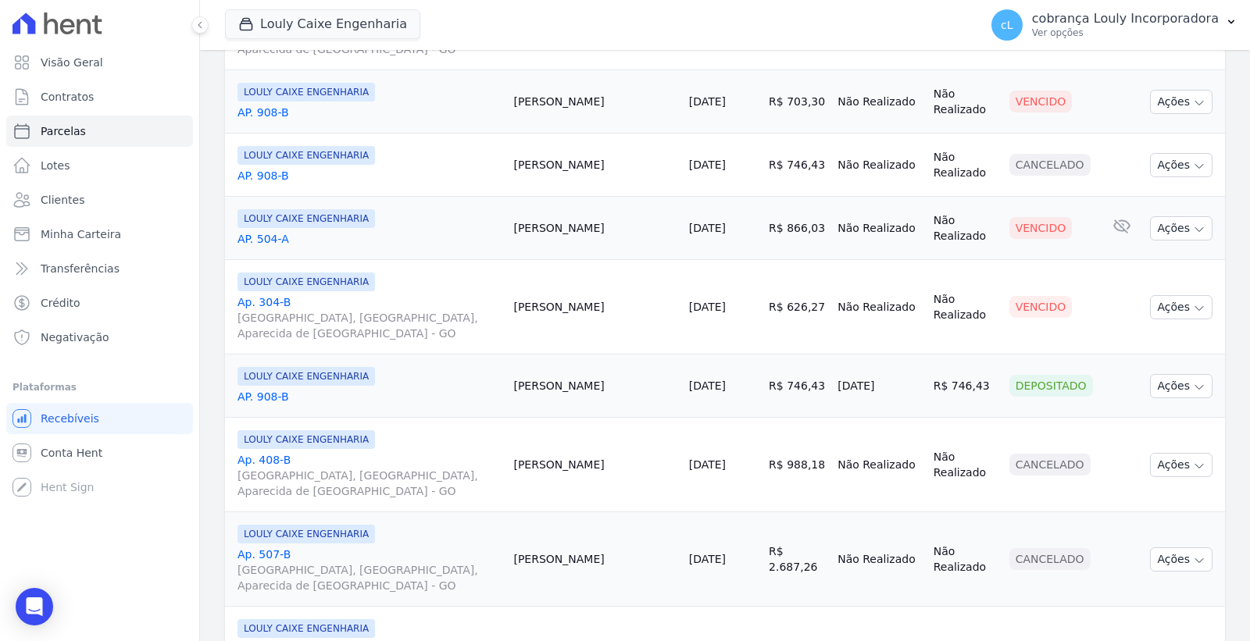
scroll to position [1649, 0]
